Goal: Navigation & Orientation: Understand site structure

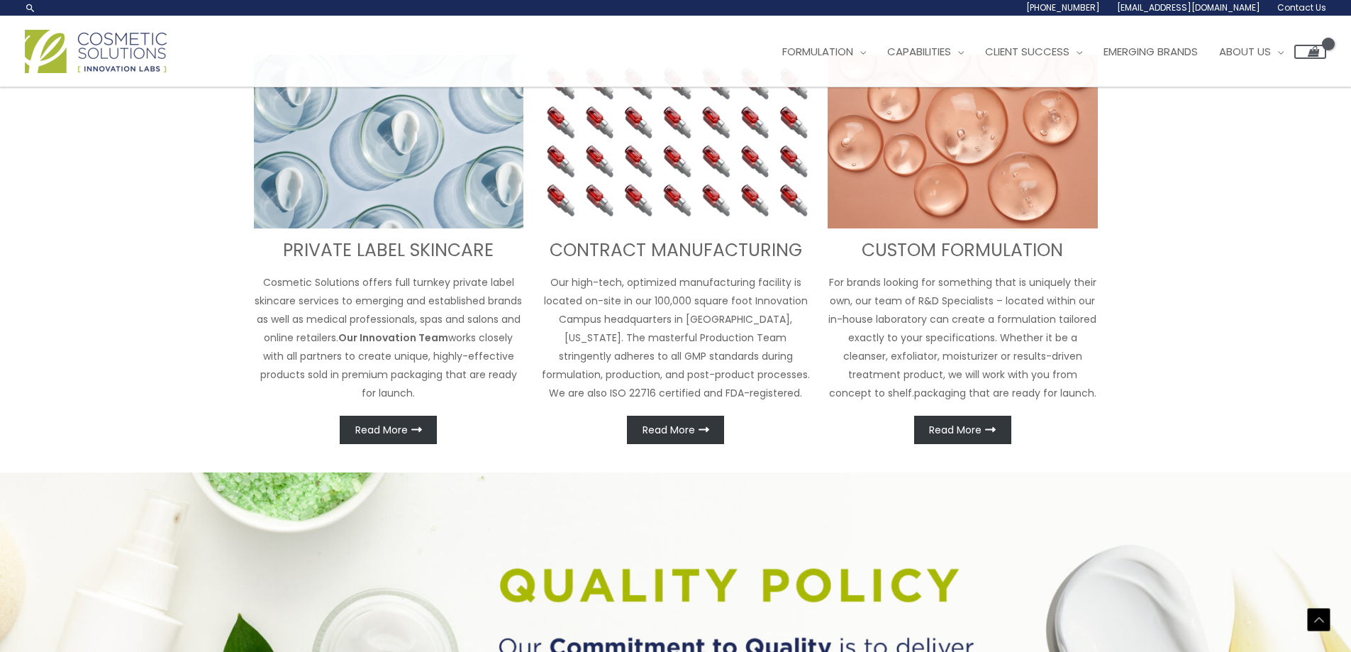
scroll to position [587, 0]
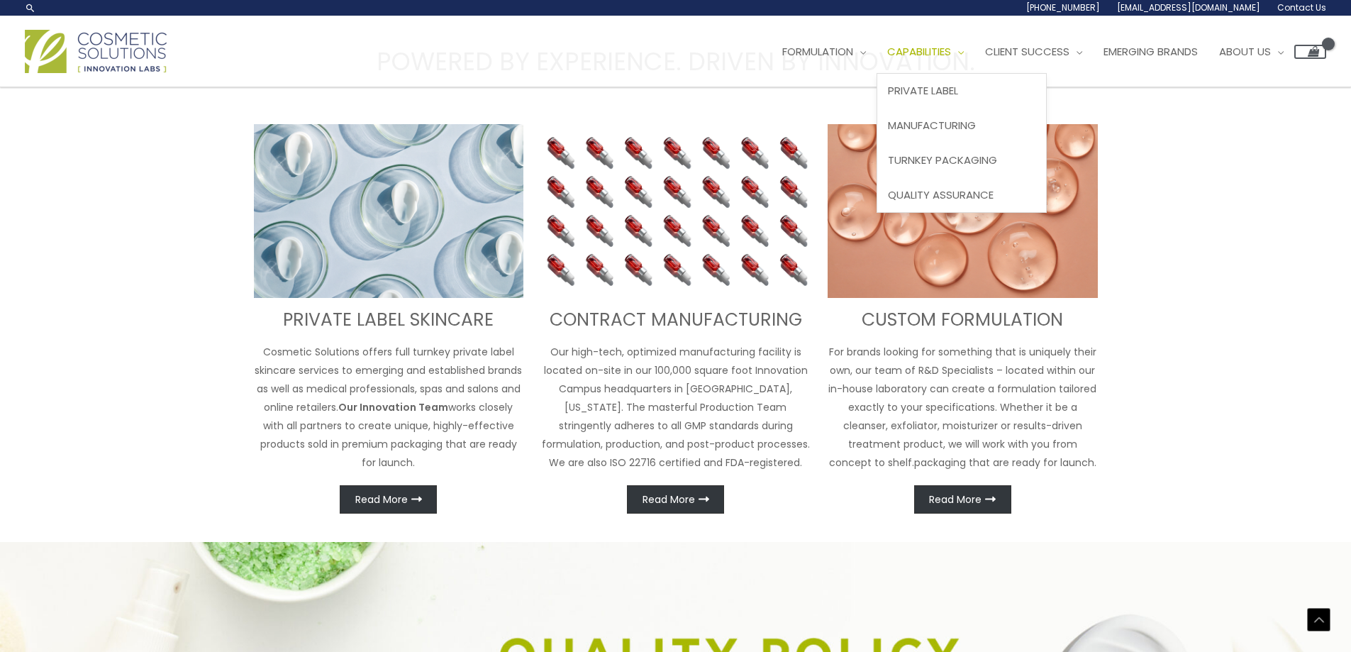
click at [922, 55] on span "Capabilities" at bounding box center [919, 51] width 64 height 15
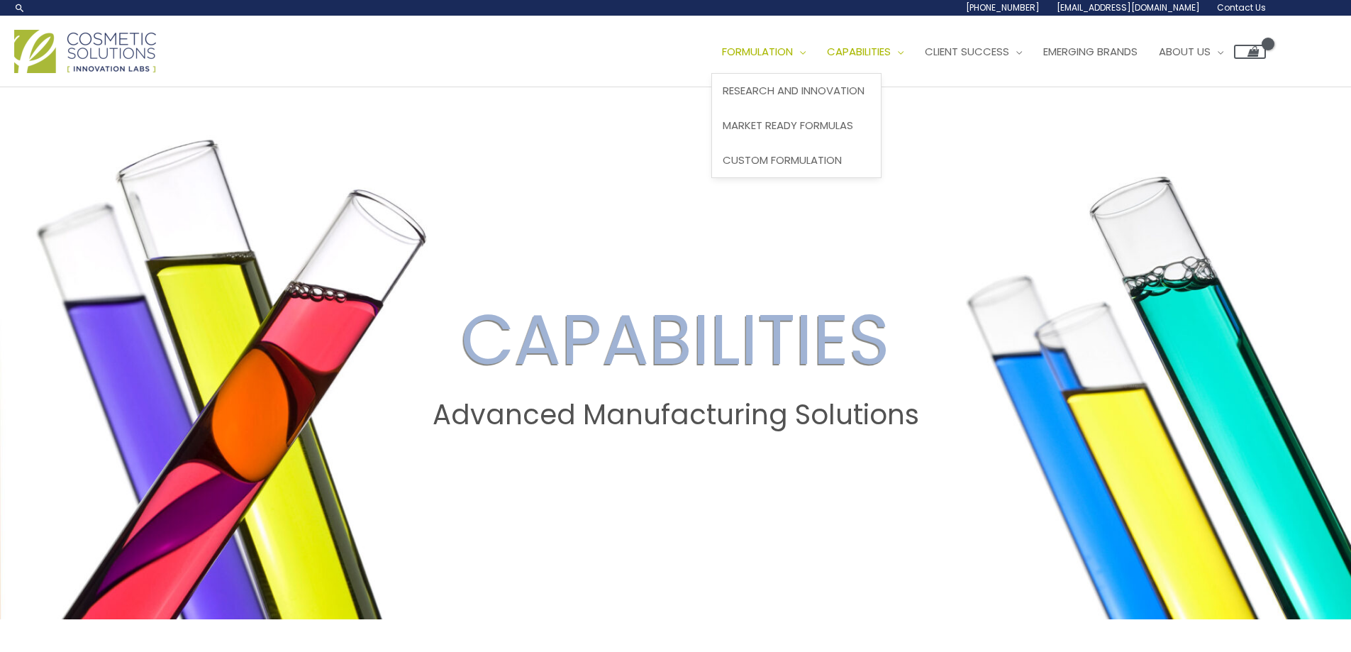
click at [786, 60] on link "Formulation" at bounding box center [763, 51] width 105 height 43
